Goal: Information Seeking & Learning: Learn about a topic

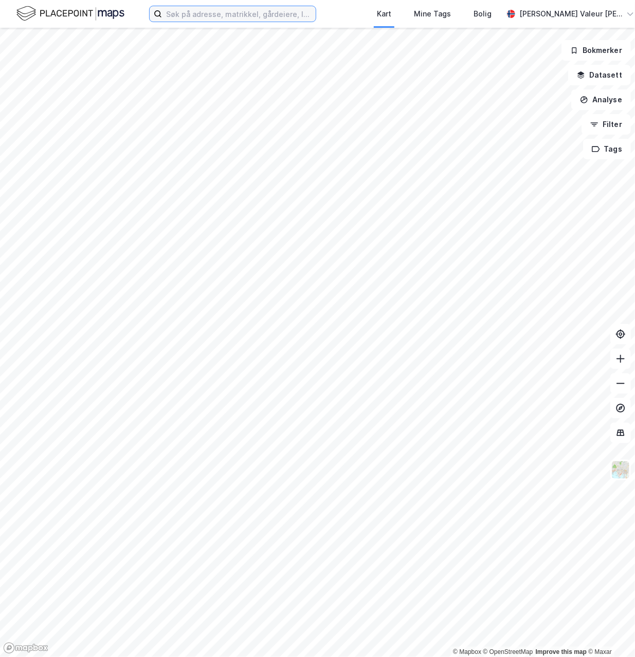
click at [269, 10] on input at bounding box center [239, 13] width 154 height 15
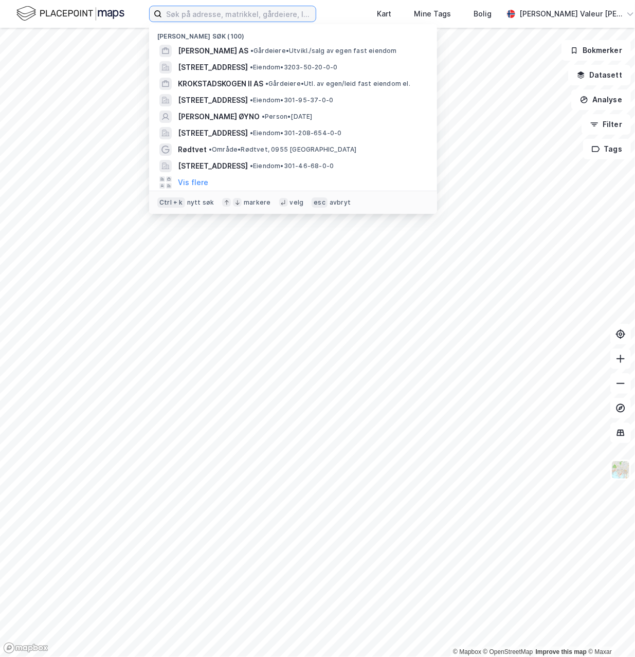
paste input "[PERSON_NAME]"
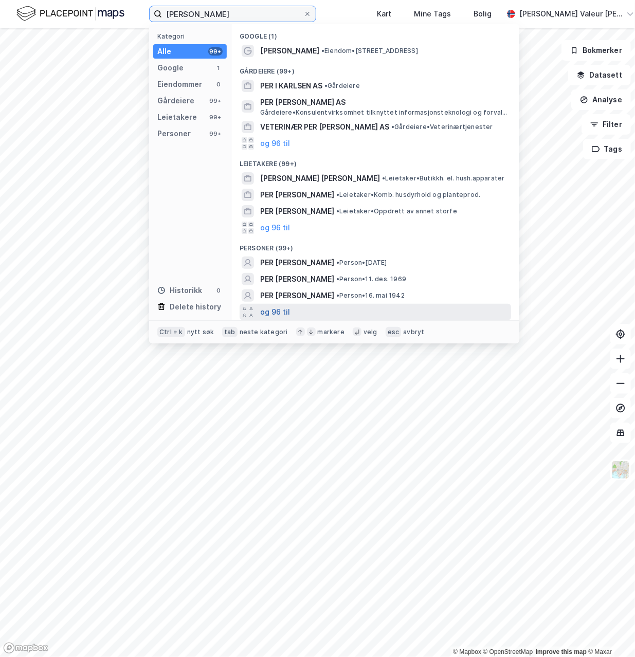
type input "[PERSON_NAME]"
click at [266, 311] on button "og 96 til" at bounding box center [275, 312] width 30 height 12
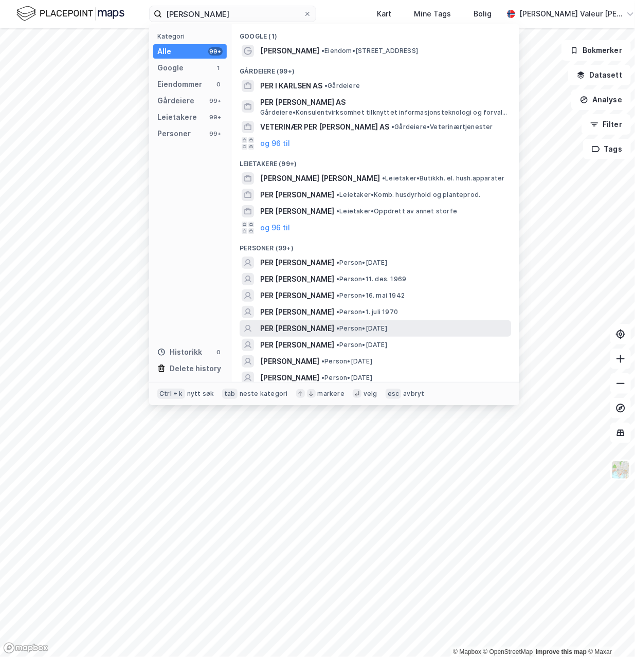
click at [283, 329] on span "PER [PERSON_NAME]" at bounding box center [297, 328] width 74 height 12
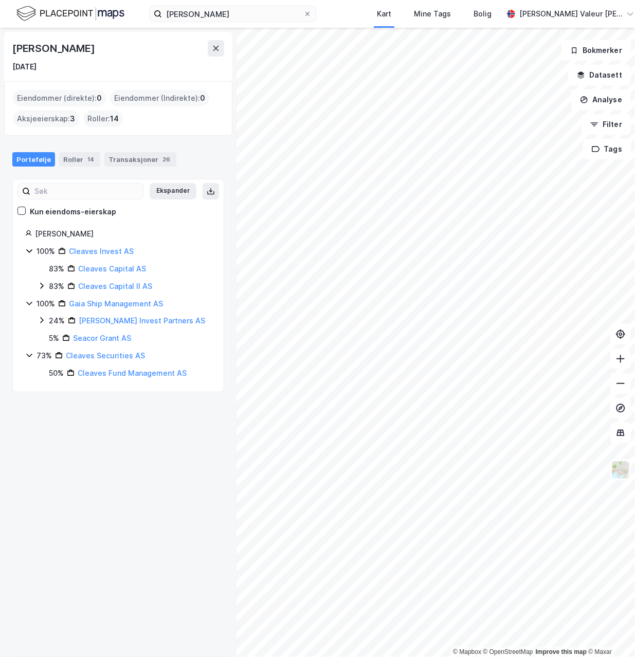
click at [42, 320] on icon at bounding box center [41, 321] width 3 height 6
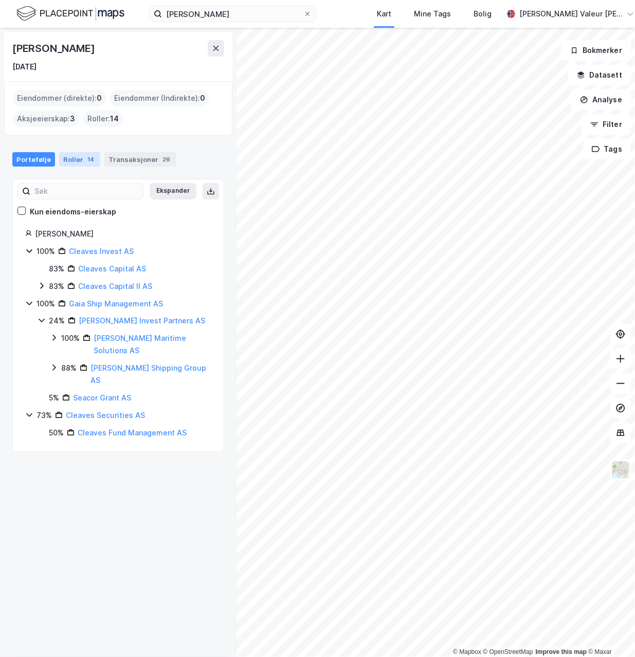
click at [85, 159] on div "14" at bounding box center [90, 159] width 11 height 10
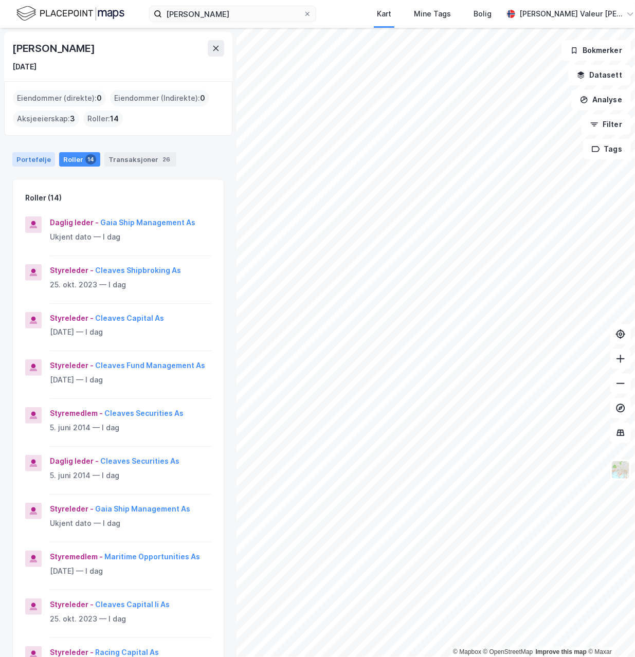
click at [36, 158] on div "Portefølje" at bounding box center [33, 159] width 43 height 14
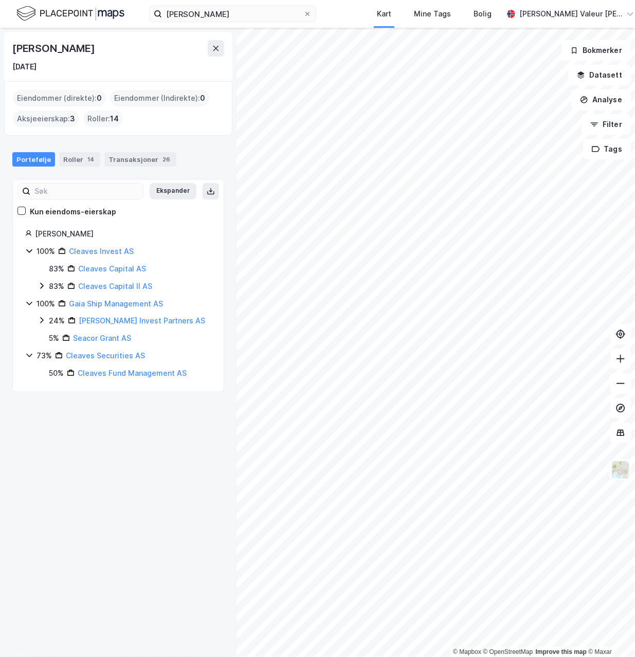
drag, startPoint x: 90, startPoint y: 46, endPoint x: 8, endPoint y: 46, distance: 82.3
click at [8, 46] on div "[PERSON_NAME] [DATE]" at bounding box center [118, 56] width 228 height 49
drag, startPoint x: 8, startPoint y: 46, endPoint x: 121, endPoint y: 62, distance: 113.7
click at [121, 62] on div "[DATE]" at bounding box center [118, 67] width 212 height 12
